Goal: Information Seeking & Learning: Learn about a topic

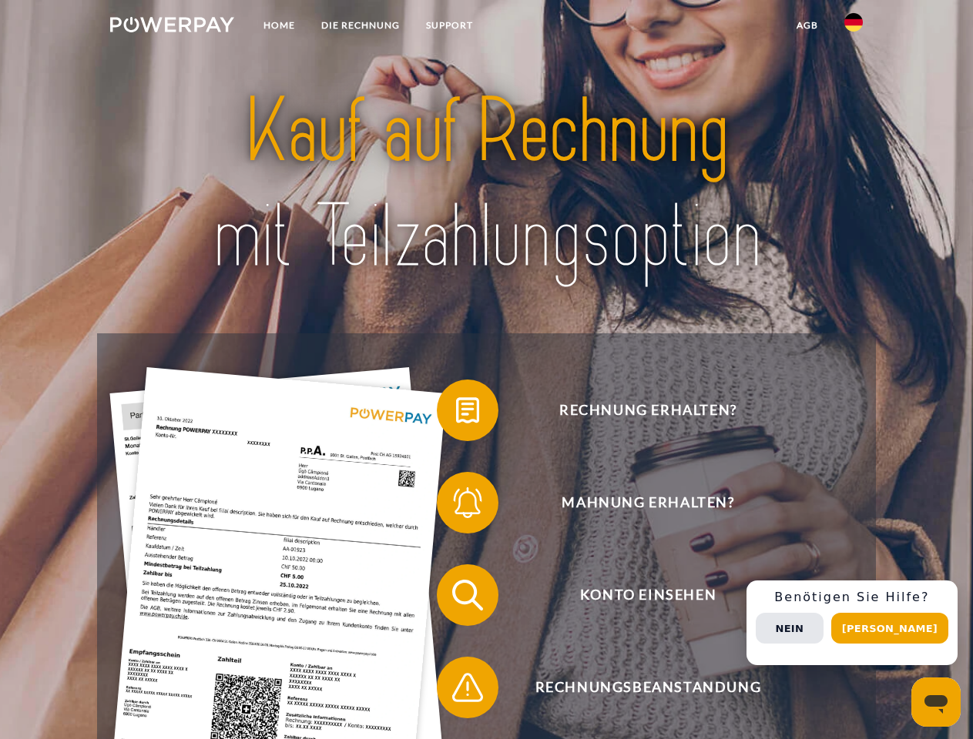
click at [172, 27] on img at bounding box center [172, 24] width 124 height 15
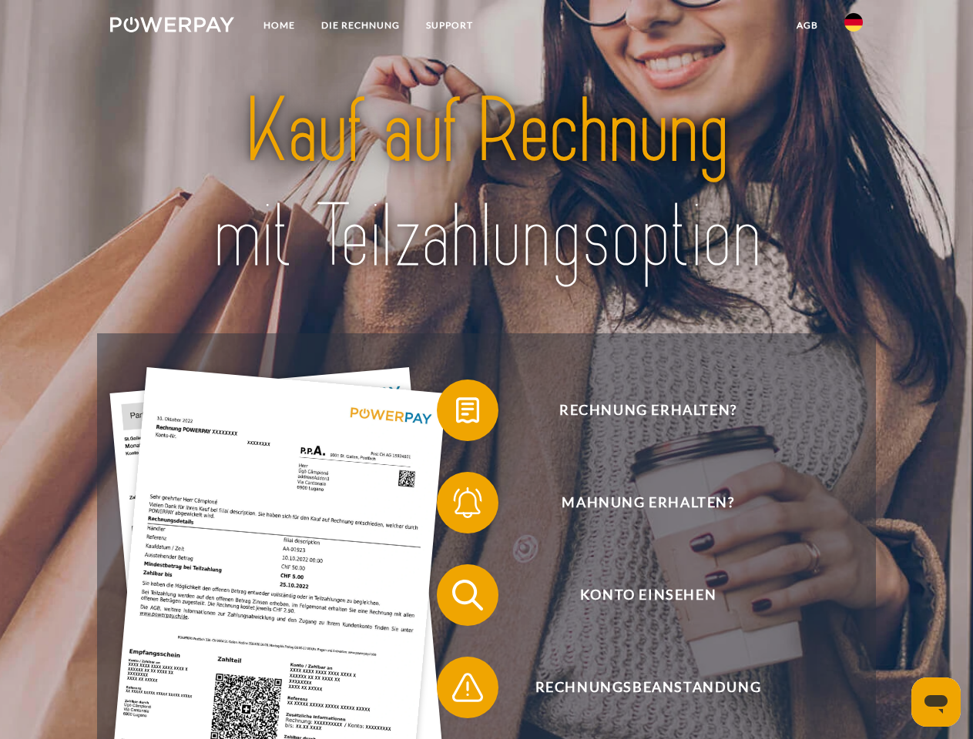
click at [853, 27] on img at bounding box center [853, 22] width 18 height 18
click at [806, 25] on link "agb" at bounding box center [807, 26] width 48 height 28
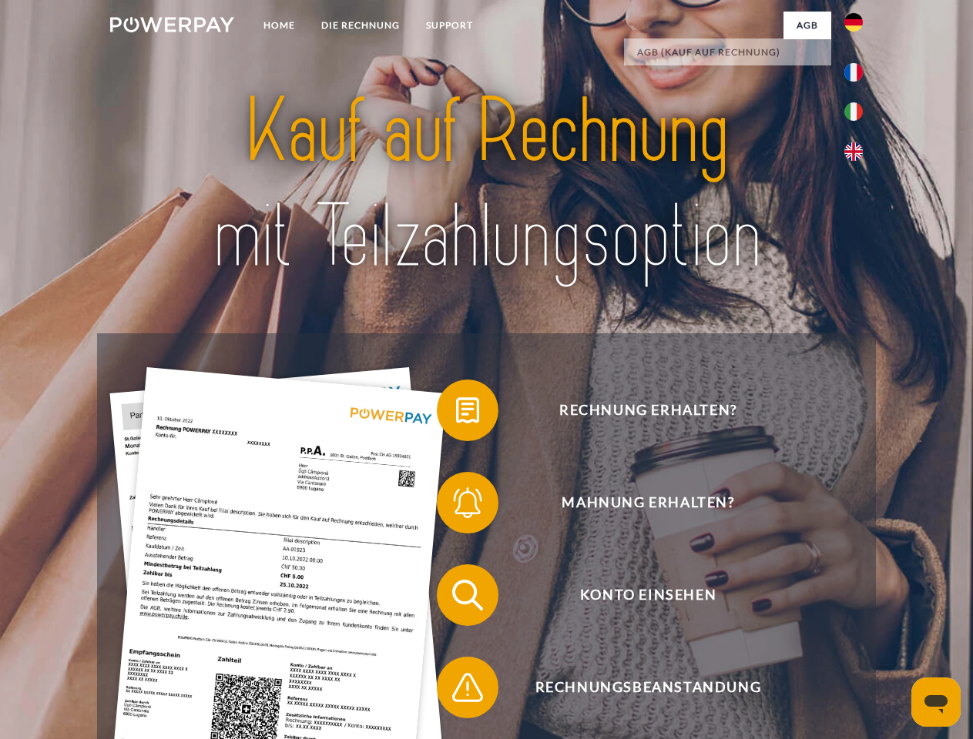
click at [456, 414] on span at bounding box center [444, 410] width 77 height 77
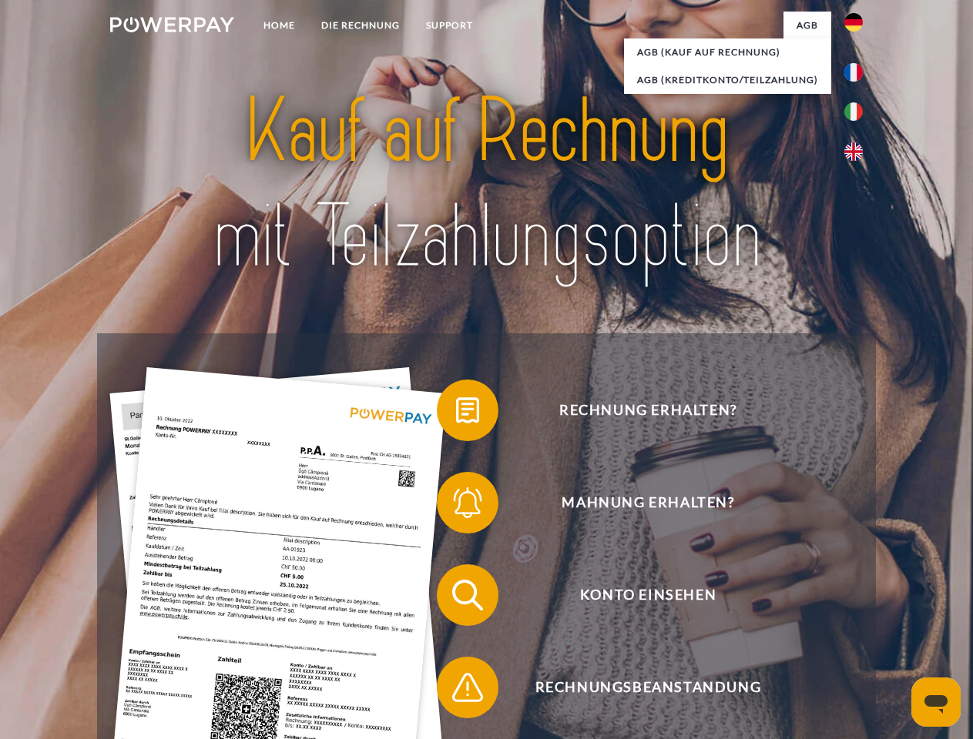
click at [456, 506] on span at bounding box center [444, 502] width 77 height 77
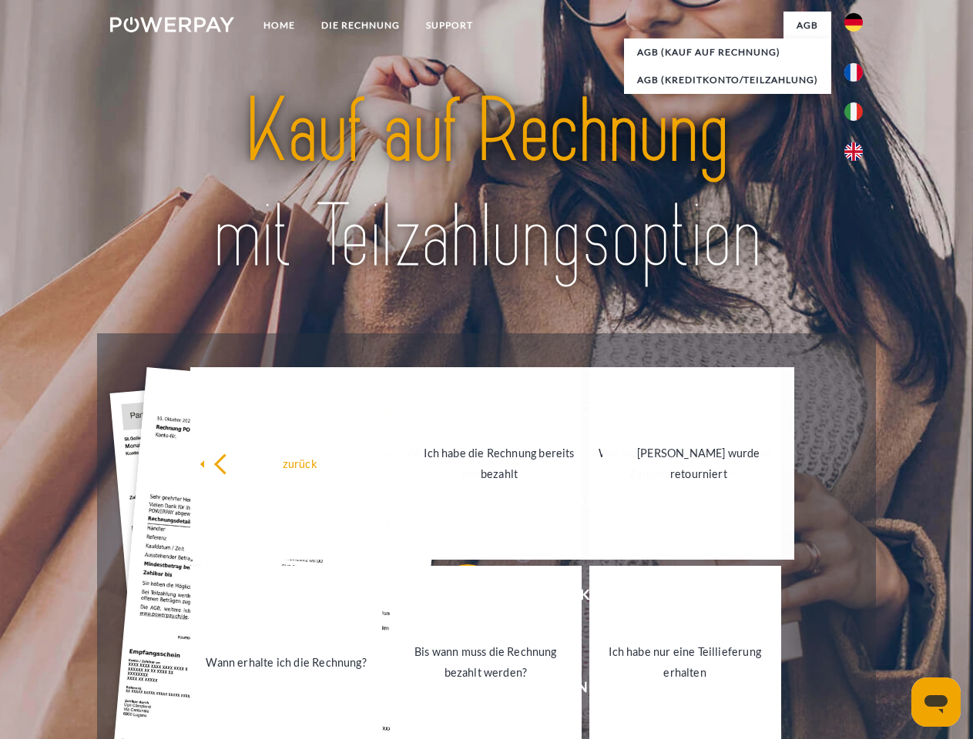
click at [456, 598] on link "Bis wann muss die Rechnung bezahlt werden?" at bounding box center [486, 662] width 192 height 193
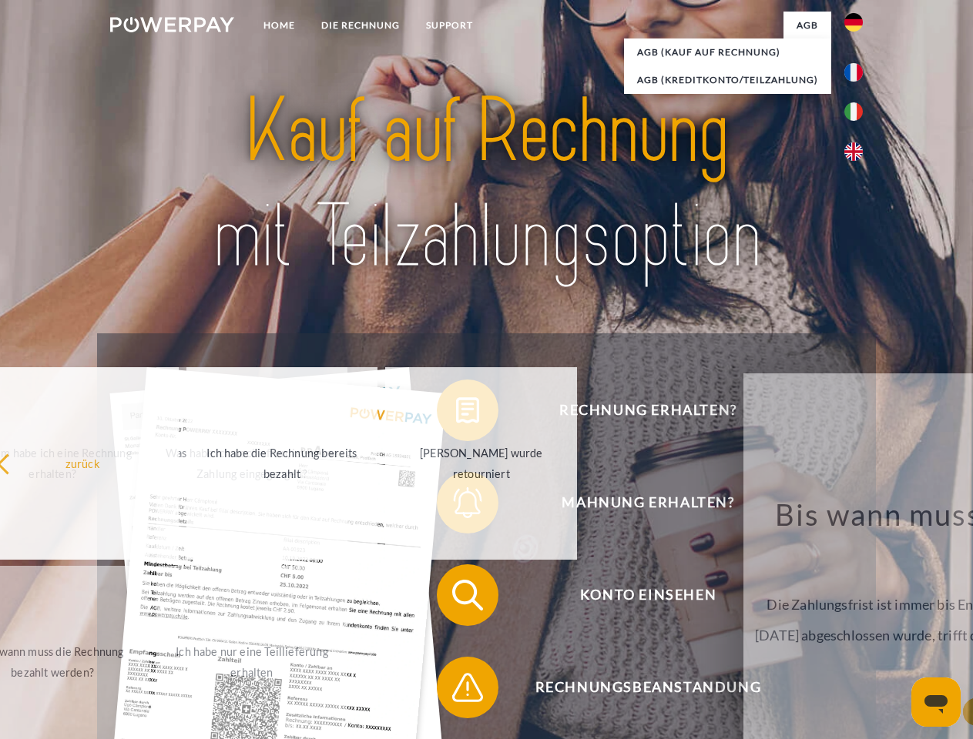
click at [456, 691] on span at bounding box center [444, 687] width 77 height 77
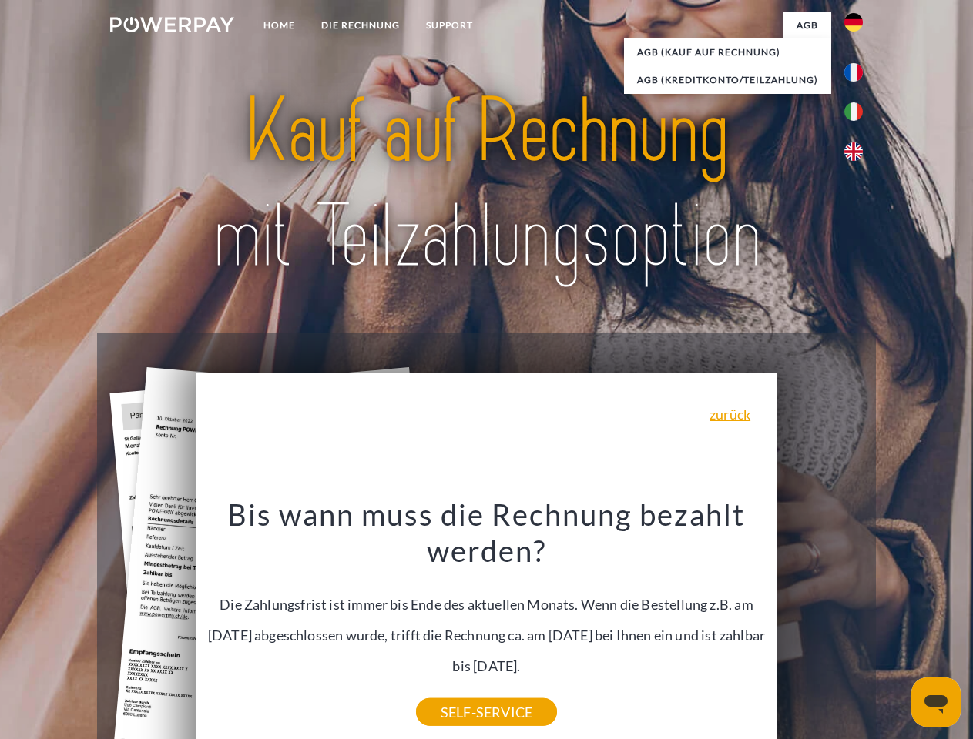
click at [857, 623] on div "Rechnung erhalten? Mahnung erhalten? Konto einsehen" at bounding box center [486, 641] width 778 height 616
click at [819, 626] on span "Konto einsehen" at bounding box center [647, 595] width 377 height 62
click at [895, 628] on header "Home DIE RECHNUNG SUPPORT" at bounding box center [486, 531] width 973 height 1063
